Goal: Task Accomplishment & Management: Use online tool/utility

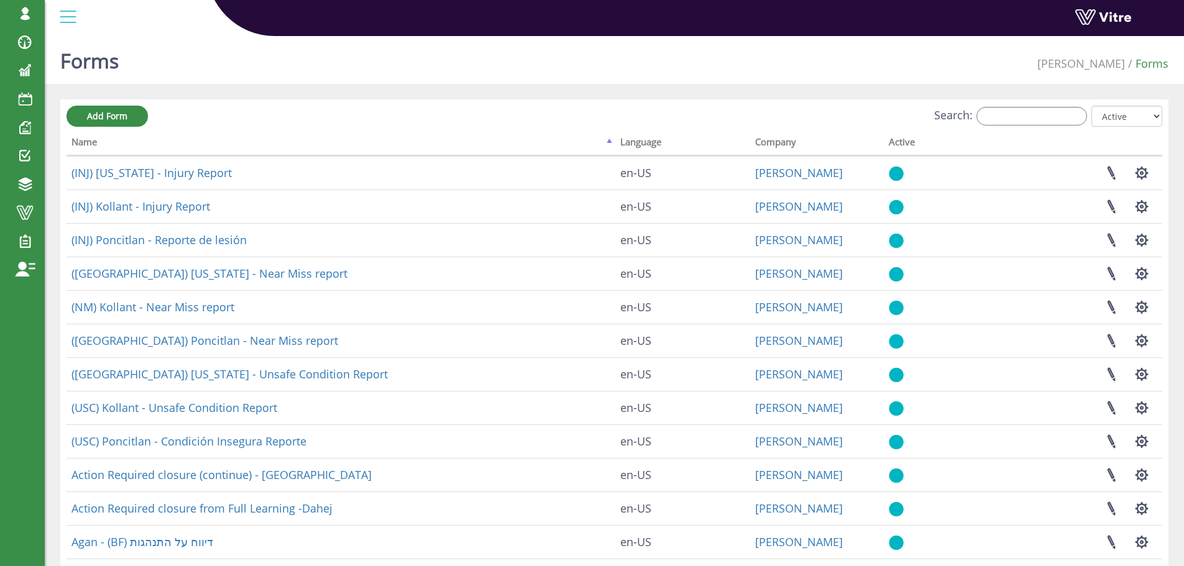
click at [364, 96] on div "Forms Adama Forms Add Form Search: All Active Not Active Processing... Name Lan…" at bounding box center [614, 387] width 1139 height 713
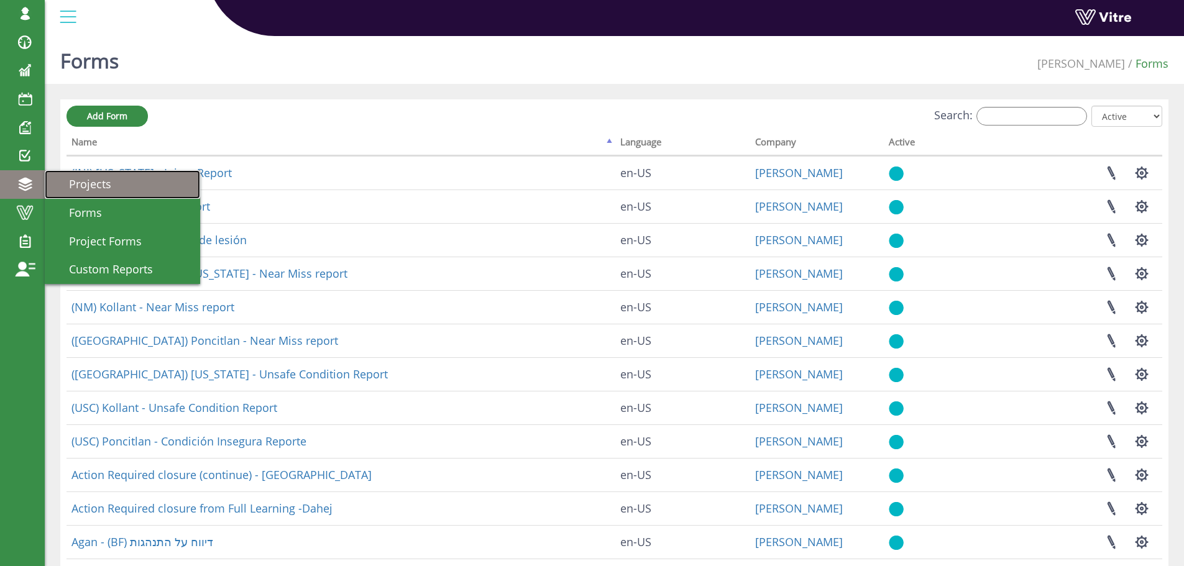
click at [79, 184] on span "Projects" at bounding box center [82, 183] width 57 height 15
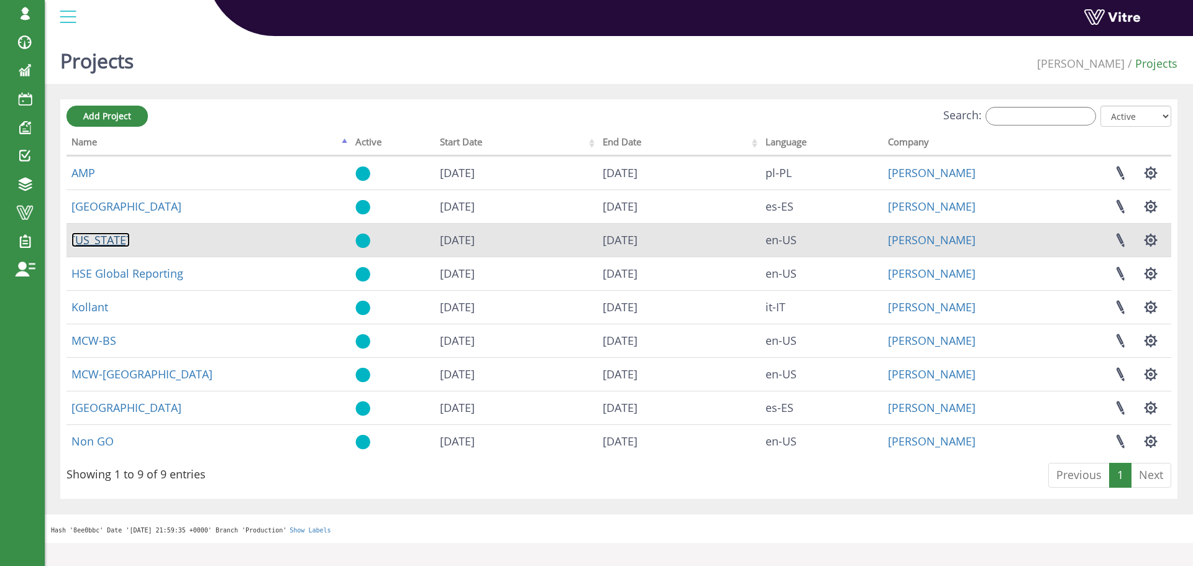
click at [88, 244] on link "[US_STATE]" at bounding box center [100, 239] width 58 height 15
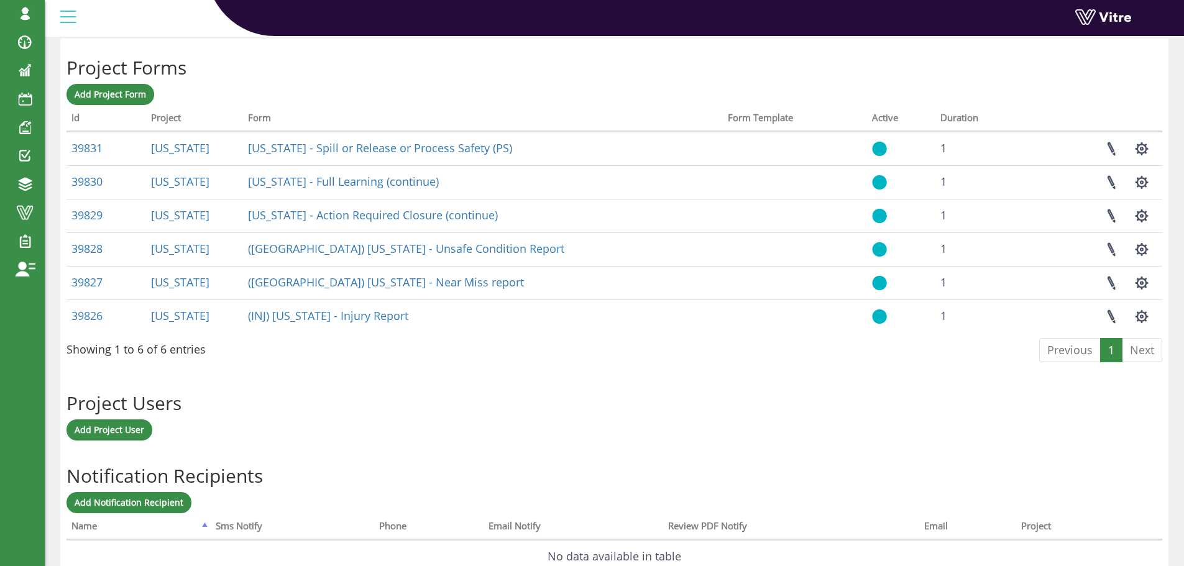
scroll to position [497, 0]
click at [120, 429] on span "Add Project User" at bounding box center [110, 429] width 70 height 12
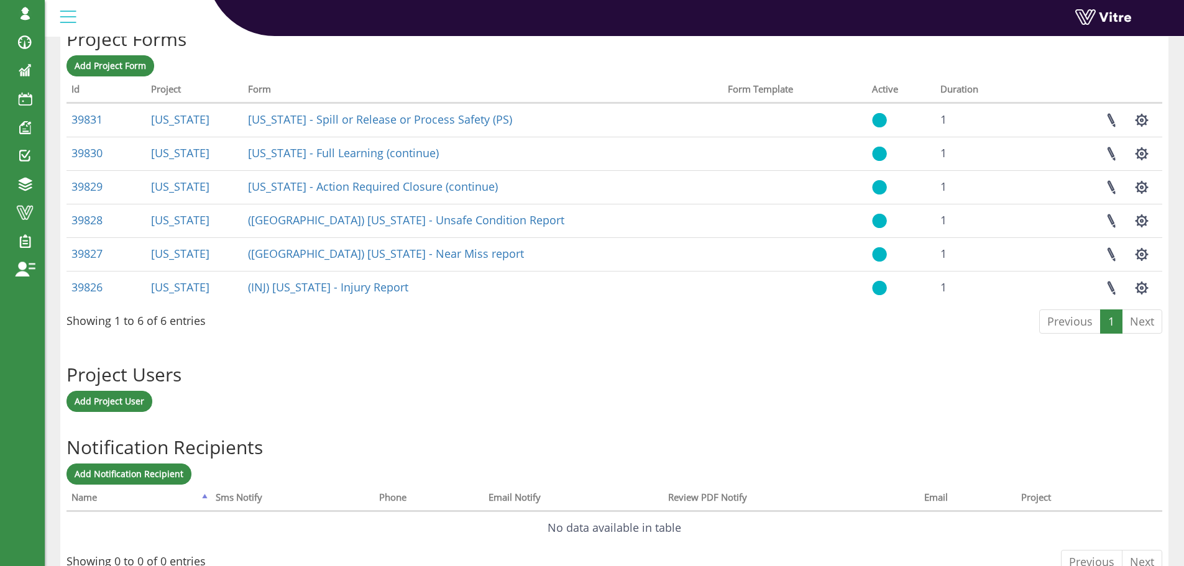
scroll to position [526, 0]
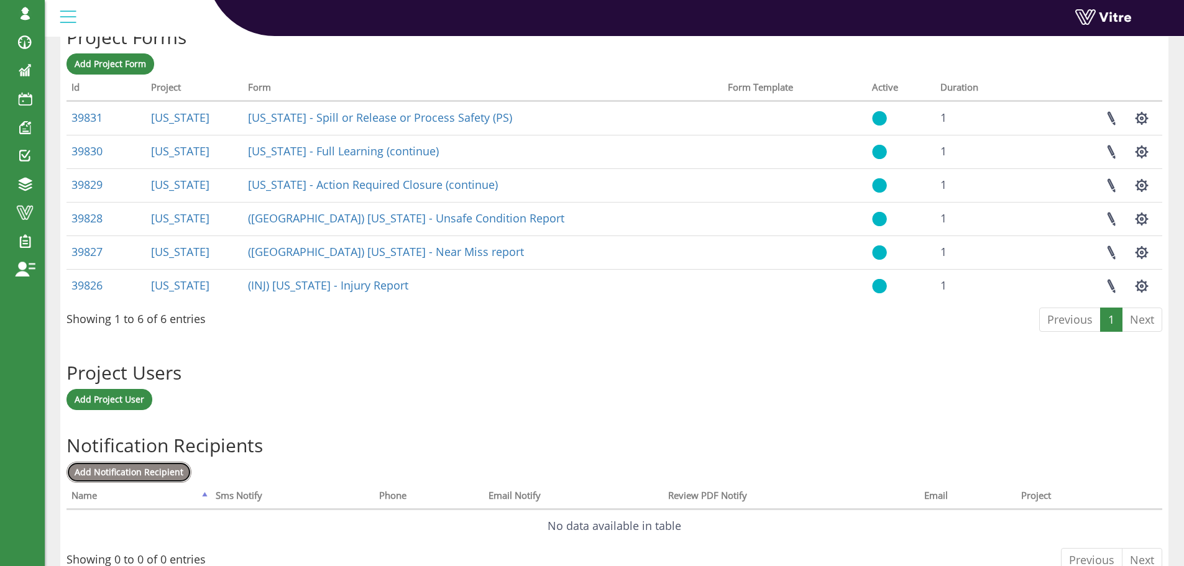
click at [146, 469] on span "Add Notification Recipient" at bounding box center [129, 472] width 109 height 12
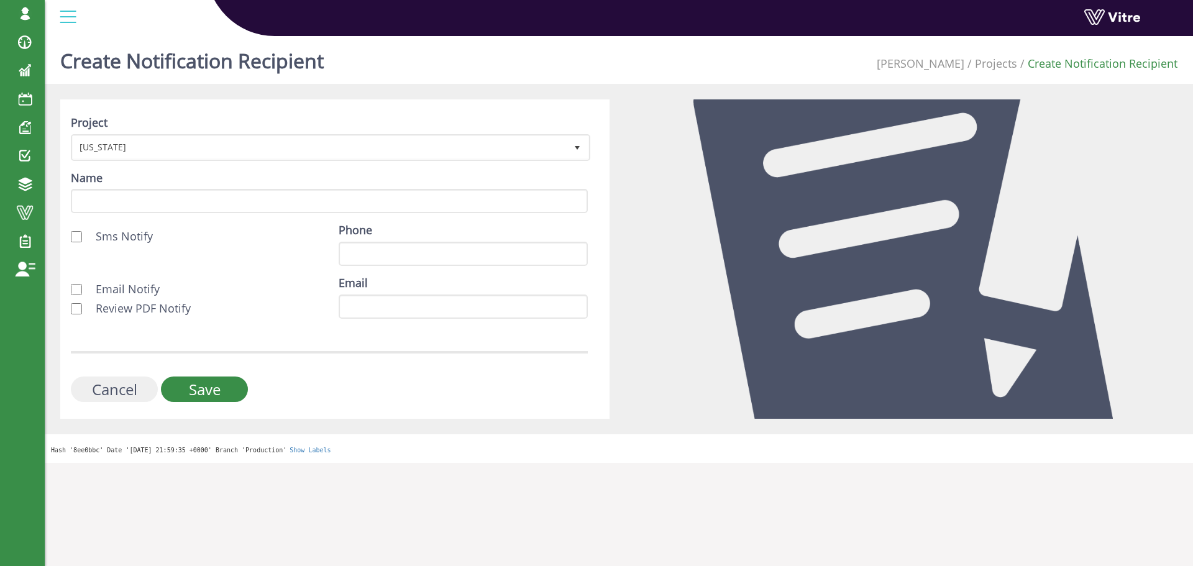
click at [129, 387] on input "Cancel" at bounding box center [114, 389] width 87 height 25
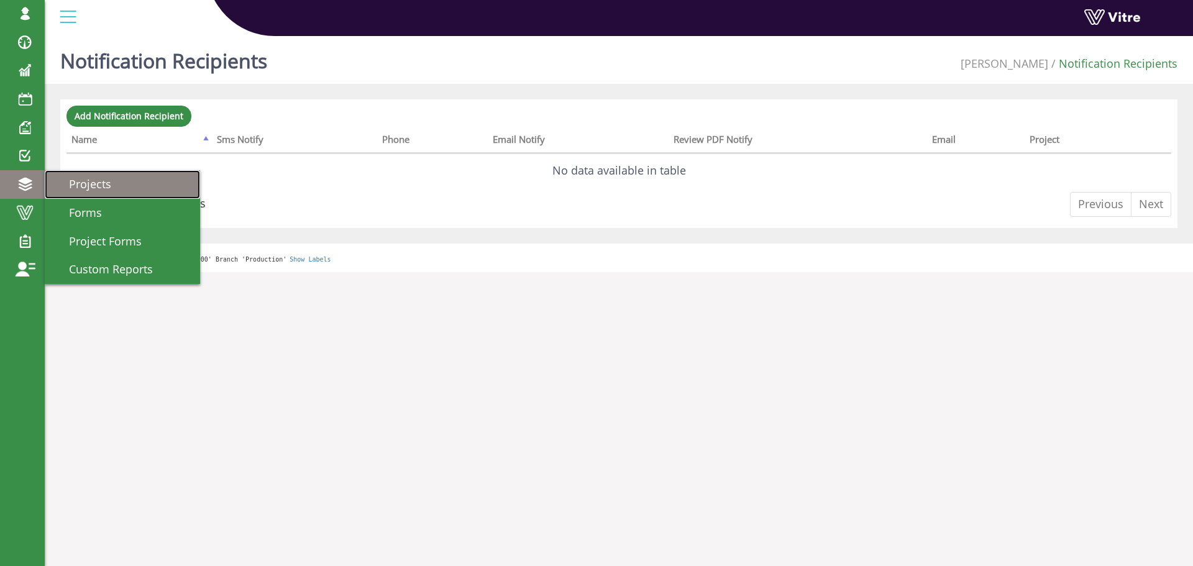
click at [94, 185] on span "Projects" at bounding box center [82, 183] width 57 height 15
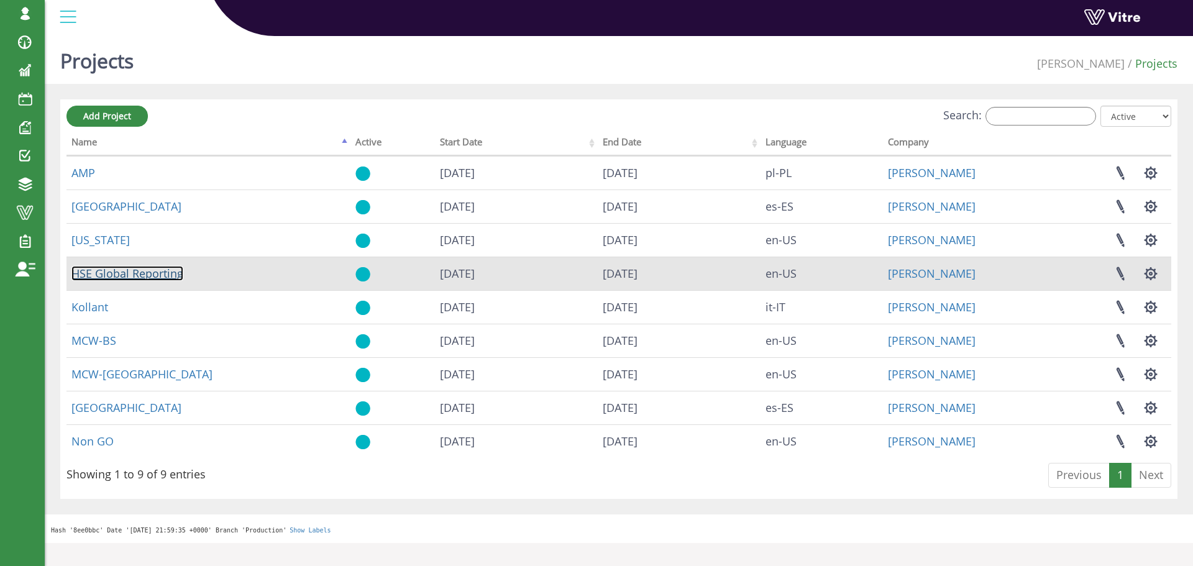
click at [131, 277] on link "HSE Global Reporting" at bounding box center [127, 273] width 112 height 15
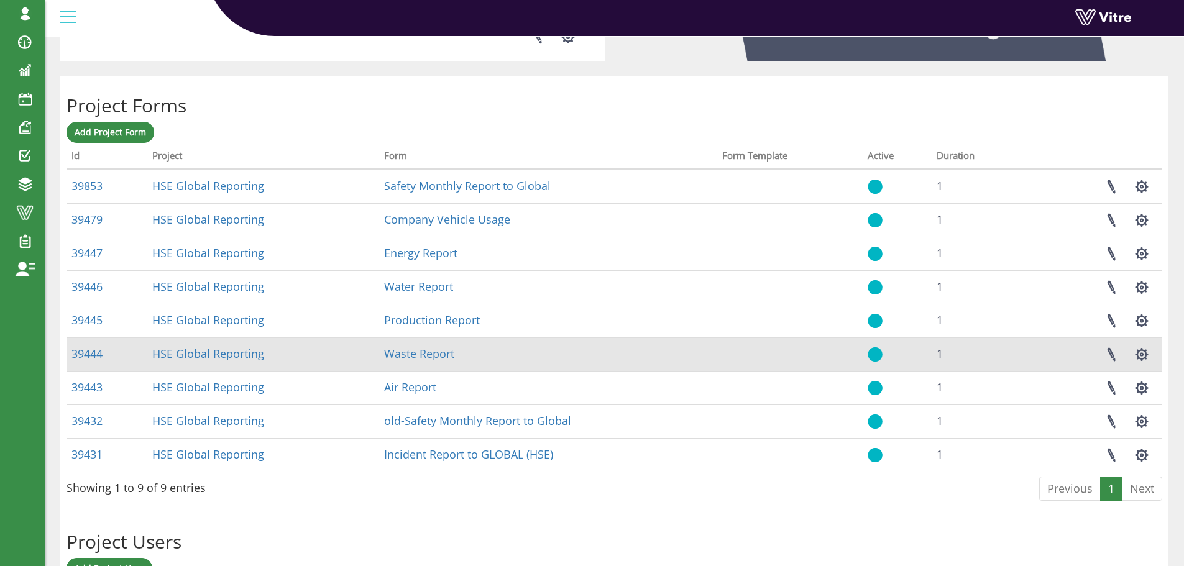
scroll to position [497, 0]
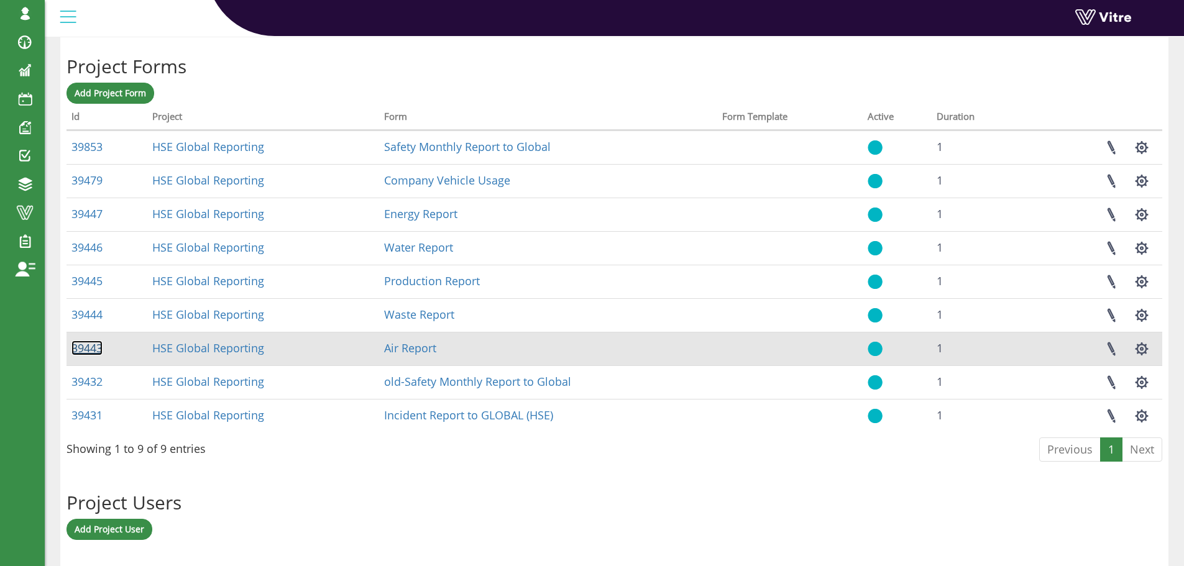
click at [90, 349] on link "39443" at bounding box center [86, 348] width 31 height 15
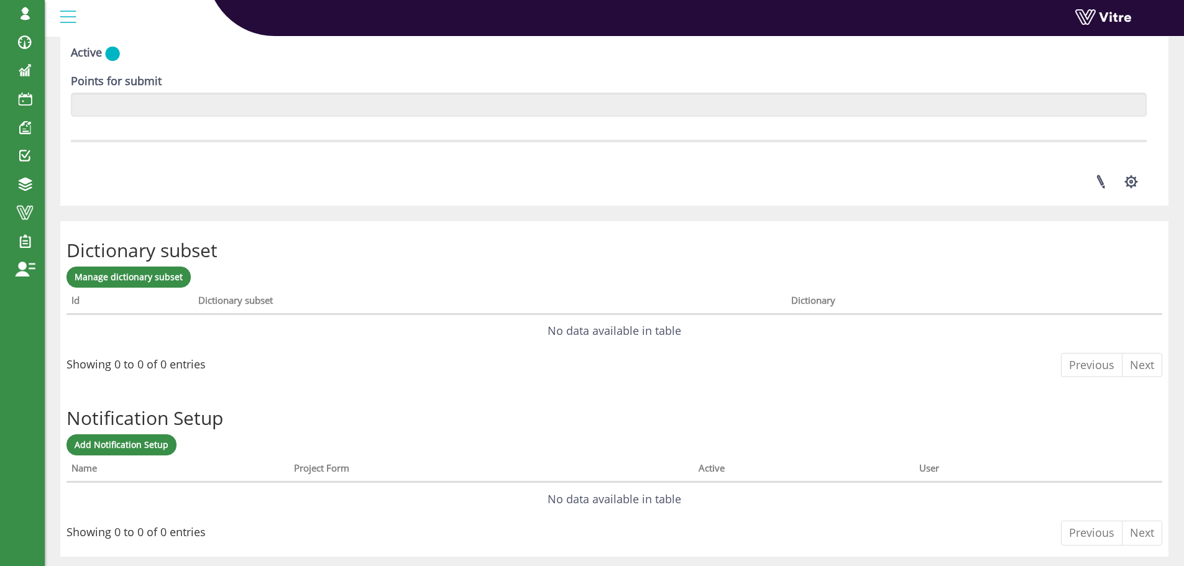
scroll to position [1713, 0]
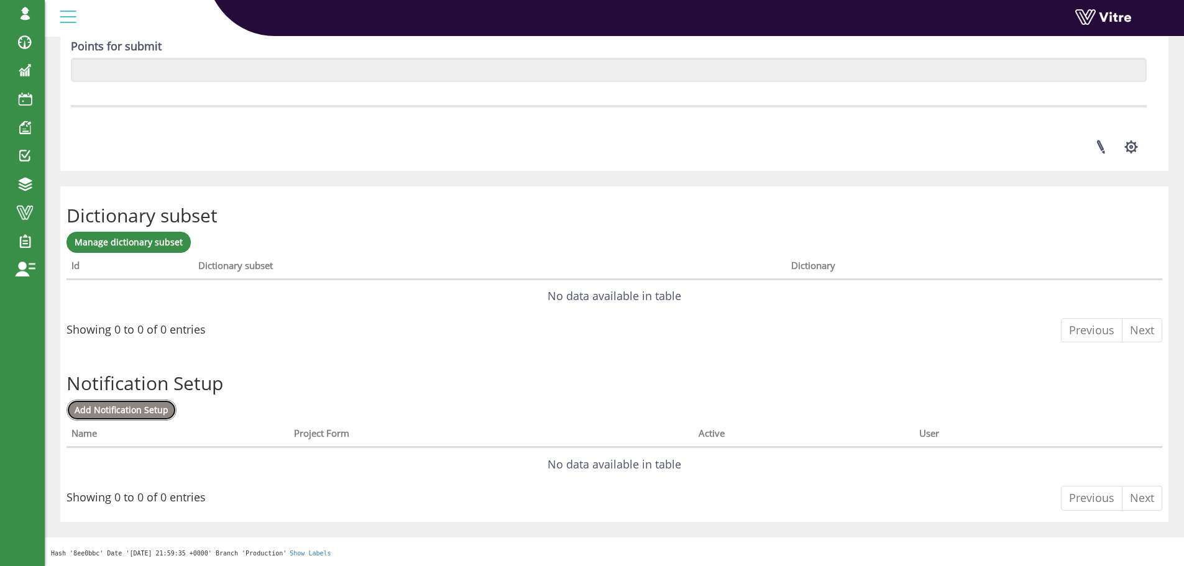
click at [142, 410] on span "Add Notification Setup" at bounding box center [122, 410] width 94 height 12
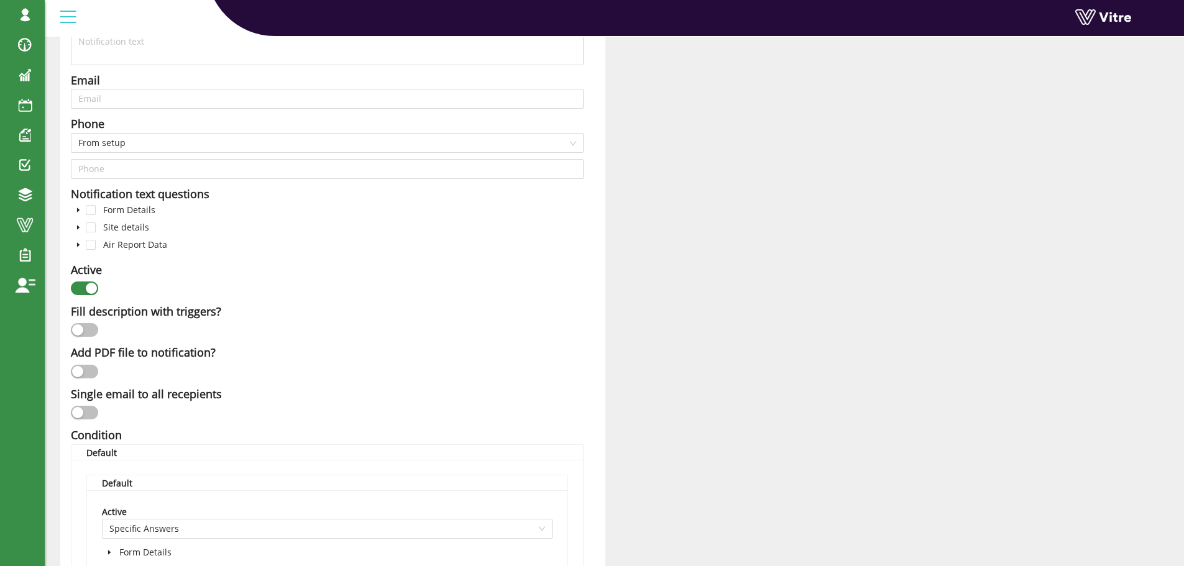
scroll to position [186, 0]
click at [85, 364] on button "button" at bounding box center [84, 371] width 27 height 14
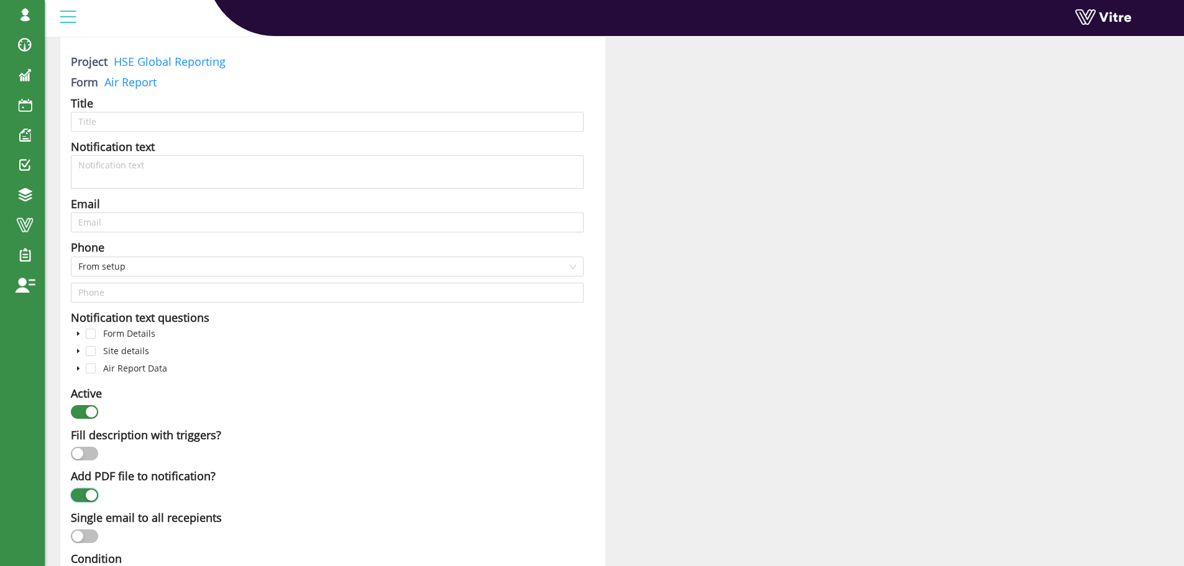
scroll to position [0, 0]
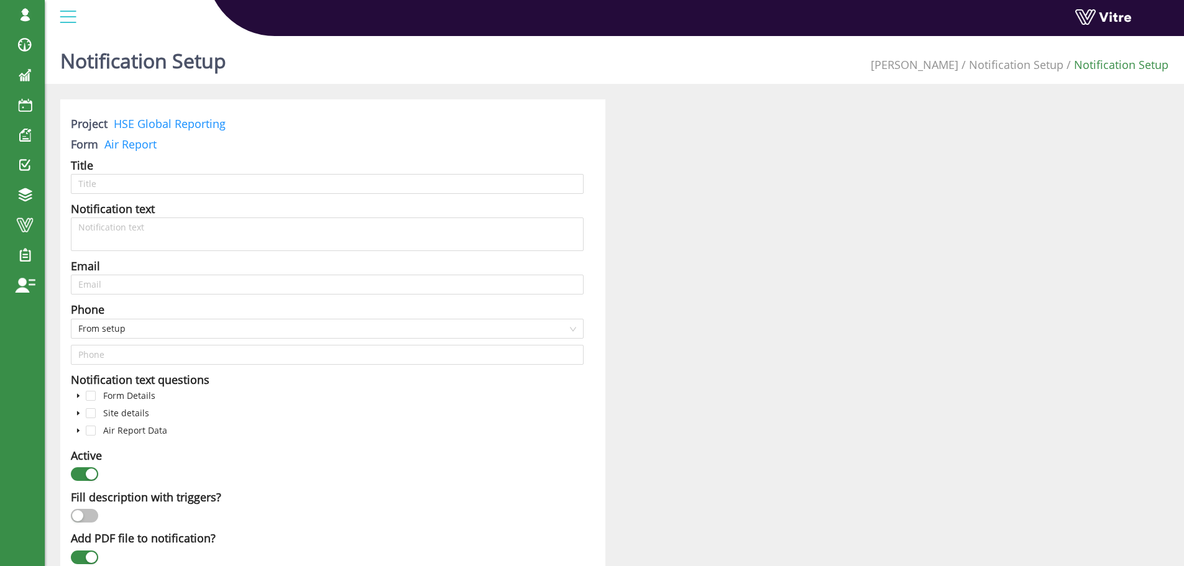
click at [78, 430] on icon "caret-down" at bounding box center [78, 431] width 2 height 4
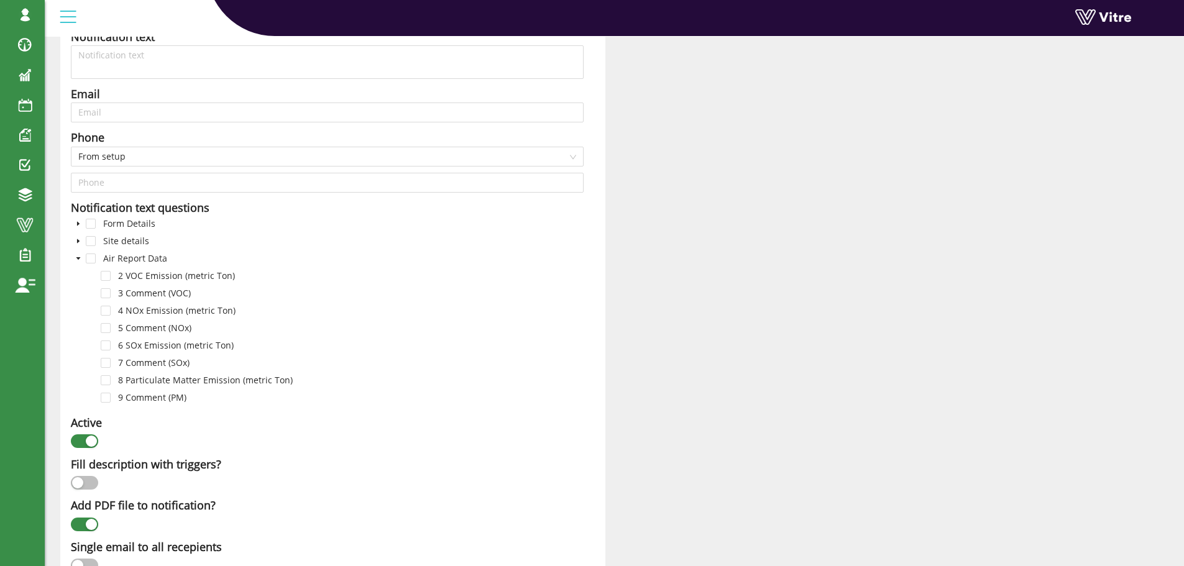
scroll to position [186, 0]
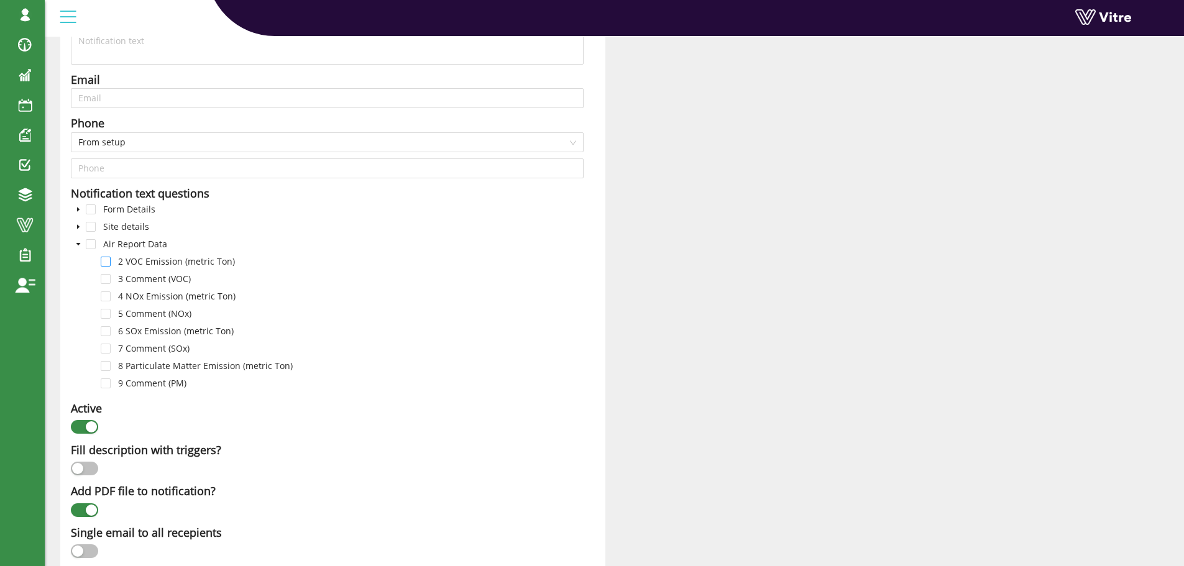
click at [105, 257] on span at bounding box center [106, 262] width 10 height 10
click at [84, 206] on span at bounding box center [78, 209] width 15 height 15
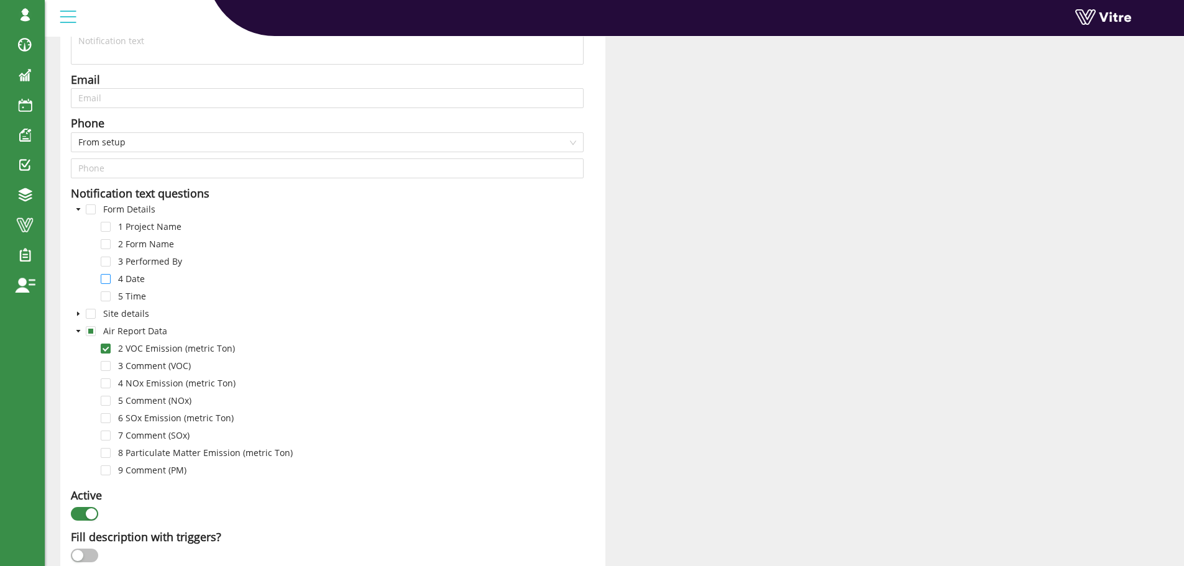
click at [106, 280] on span at bounding box center [106, 279] width 10 height 10
click at [76, 314] on icon "caret-down" at bounding box center [78, 314] width 6 height 6
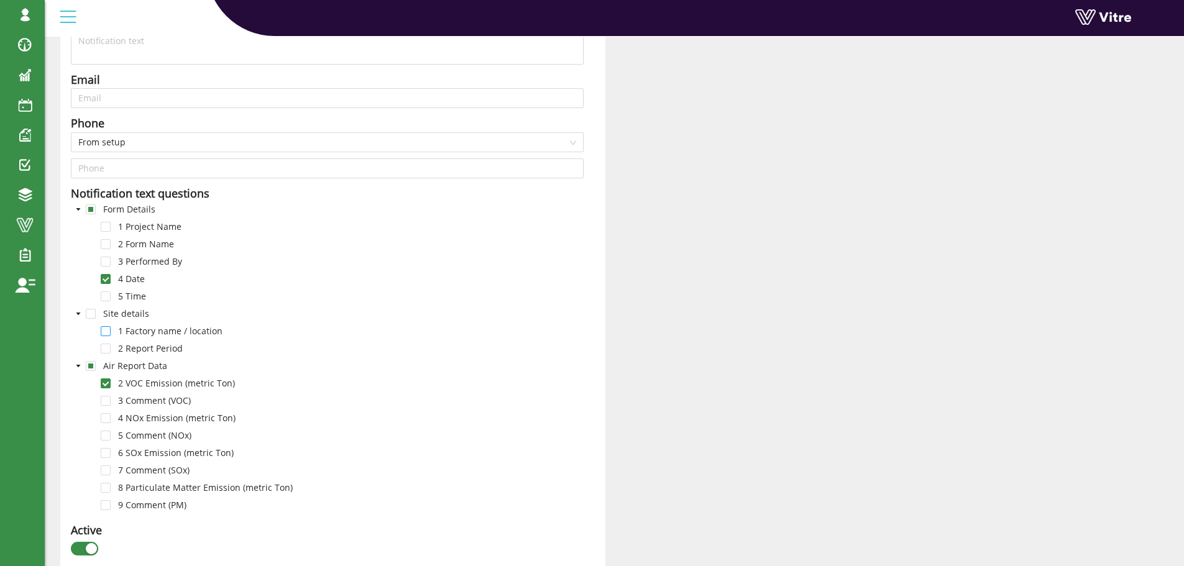
click at [104, 332] on span at bounding box center [106, 331] width 10 height 10
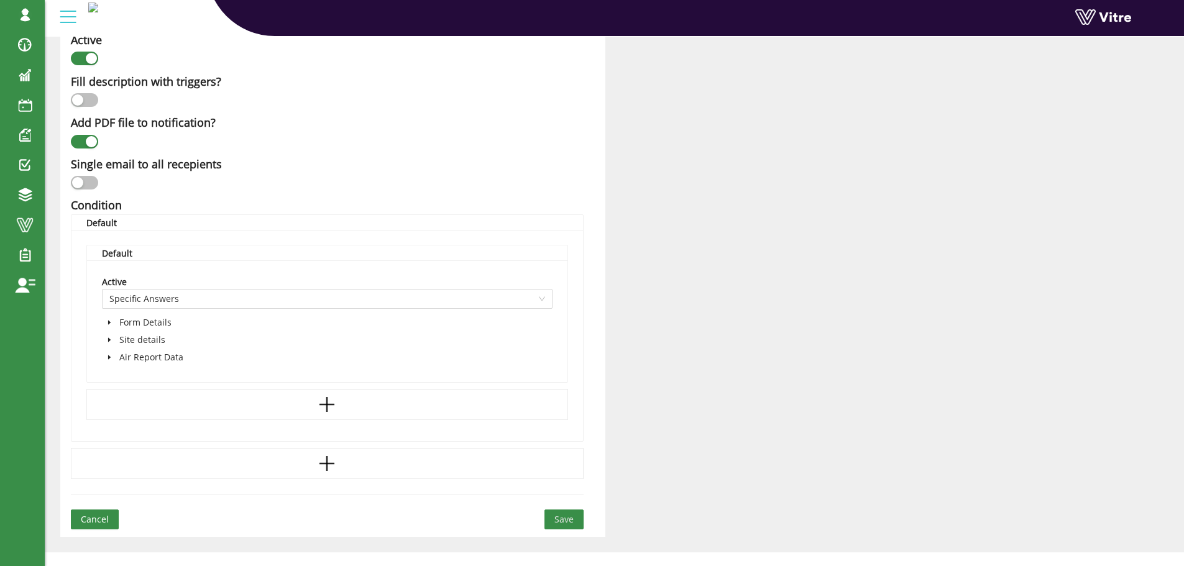
scroll to position [684, 0]
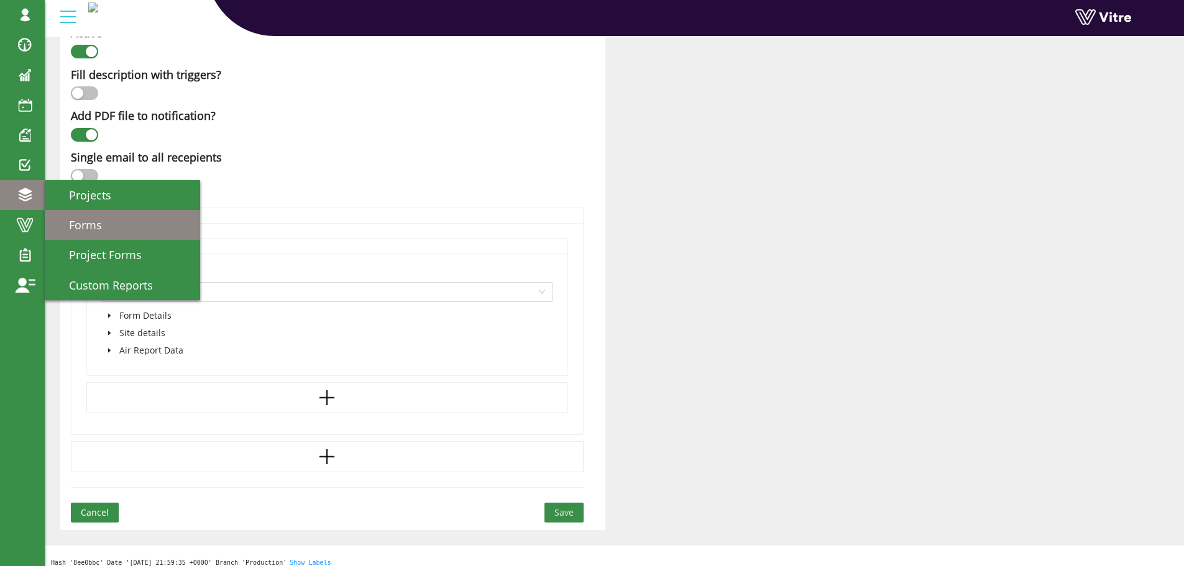
click at [71, 224] on span "Forms" at bounding box center [78, 225] width 48 height 15
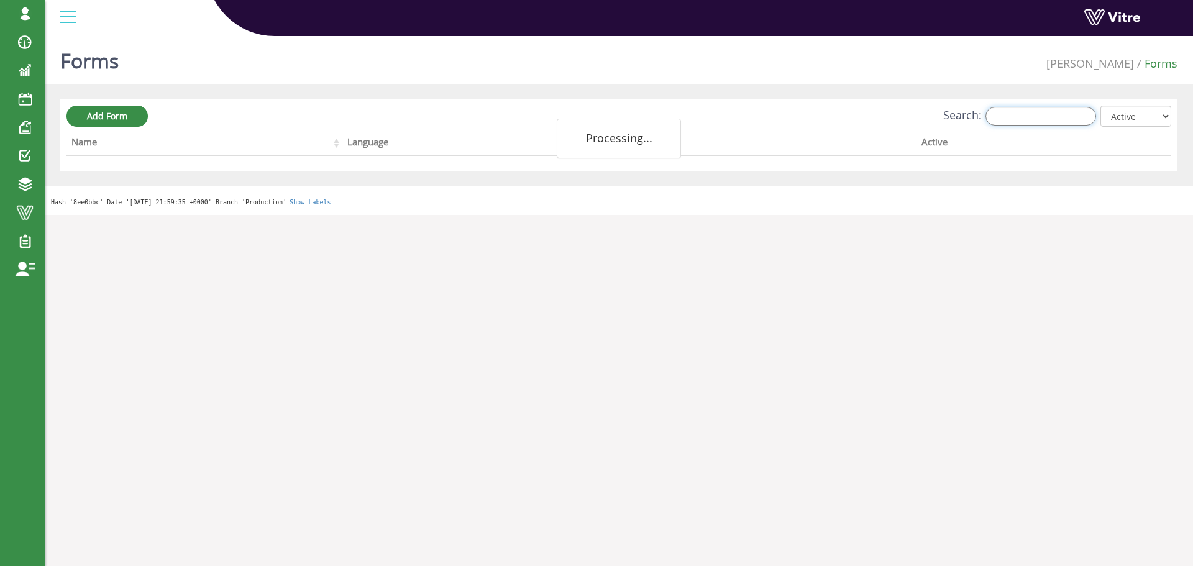
click at [1038, 114] on input "Search:" at bounding box center [1041, 116] width 111 height 19
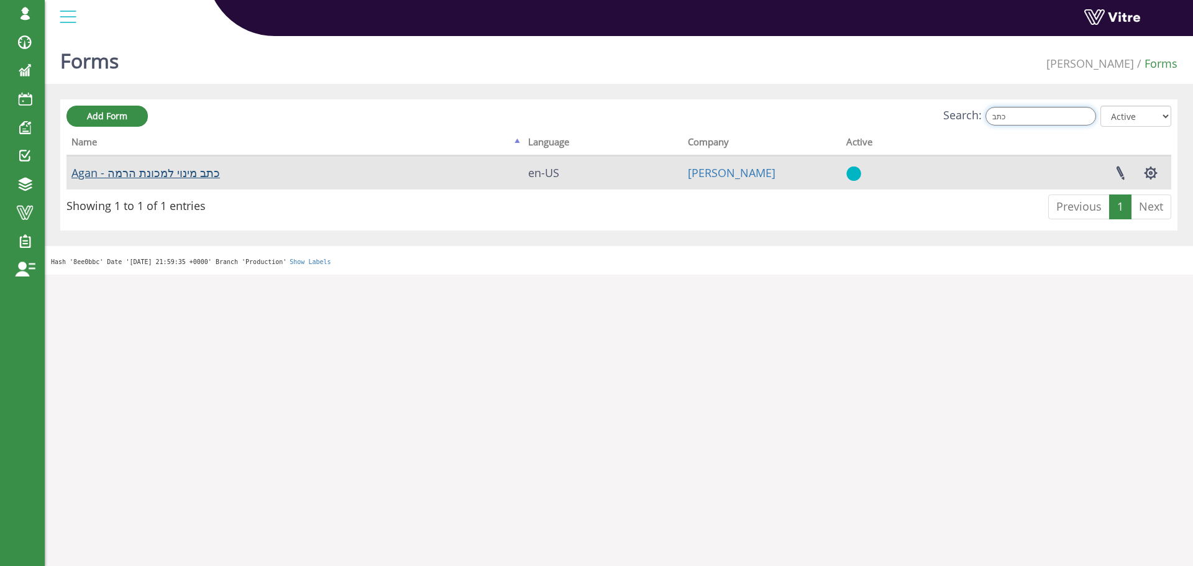
type input "כתב"
click at [163, 174] on link "Agan - כתב מינוי למכונת הרמה" at bounding box center [145, 172] width 149 height 15
